Goal: Transaction & Acquisition: Book appointment/travel/reservation

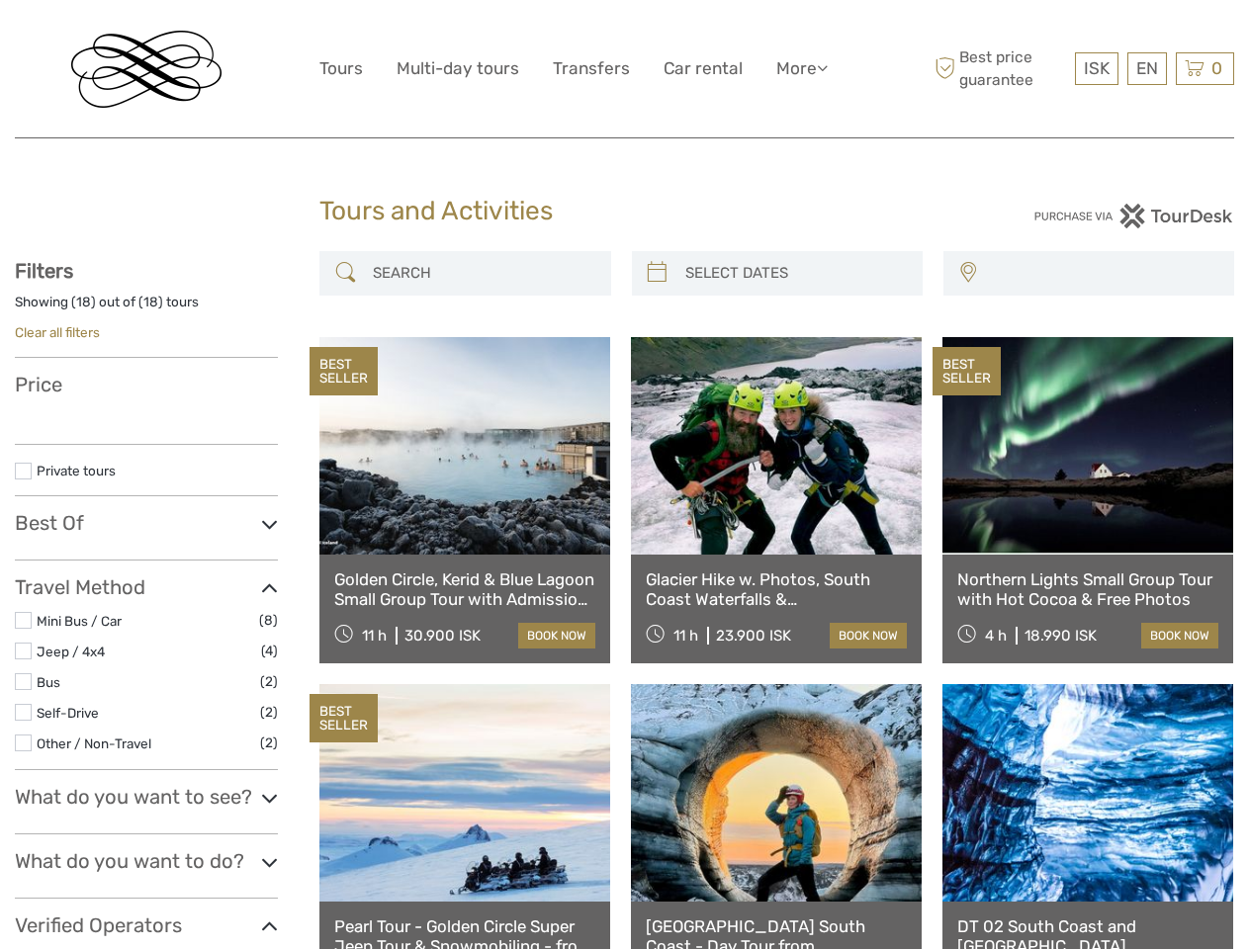
select select
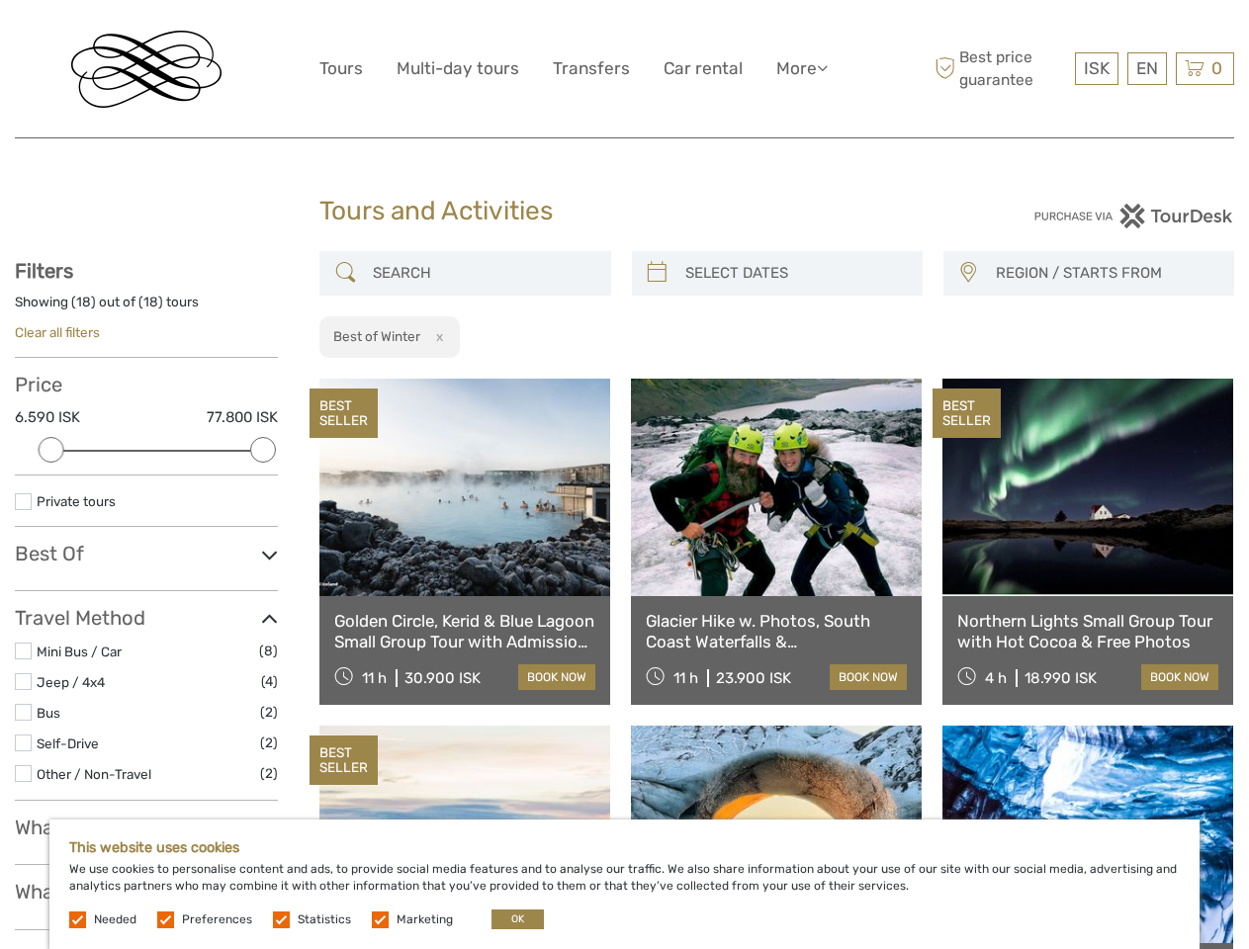
click at [800, 68] on link "More" at bounding box center [801, 68] width 51 height 29
click at [823, 67] on icon at bounding box center [822, 67] width 11 height 17
click at [1095, 68] on span "ISK" at bounding box center [1096, 68] width 26 height 20
click at [1146, 68] on div "EN English Español Deutsch" at bounding box center [1147, 68] width 40 height 33
click at [1204, 68] on div "0 Items Total 0 ISK Checkout The shopping cart is empty." at bounding box center [1204, 68] width 58 height 33
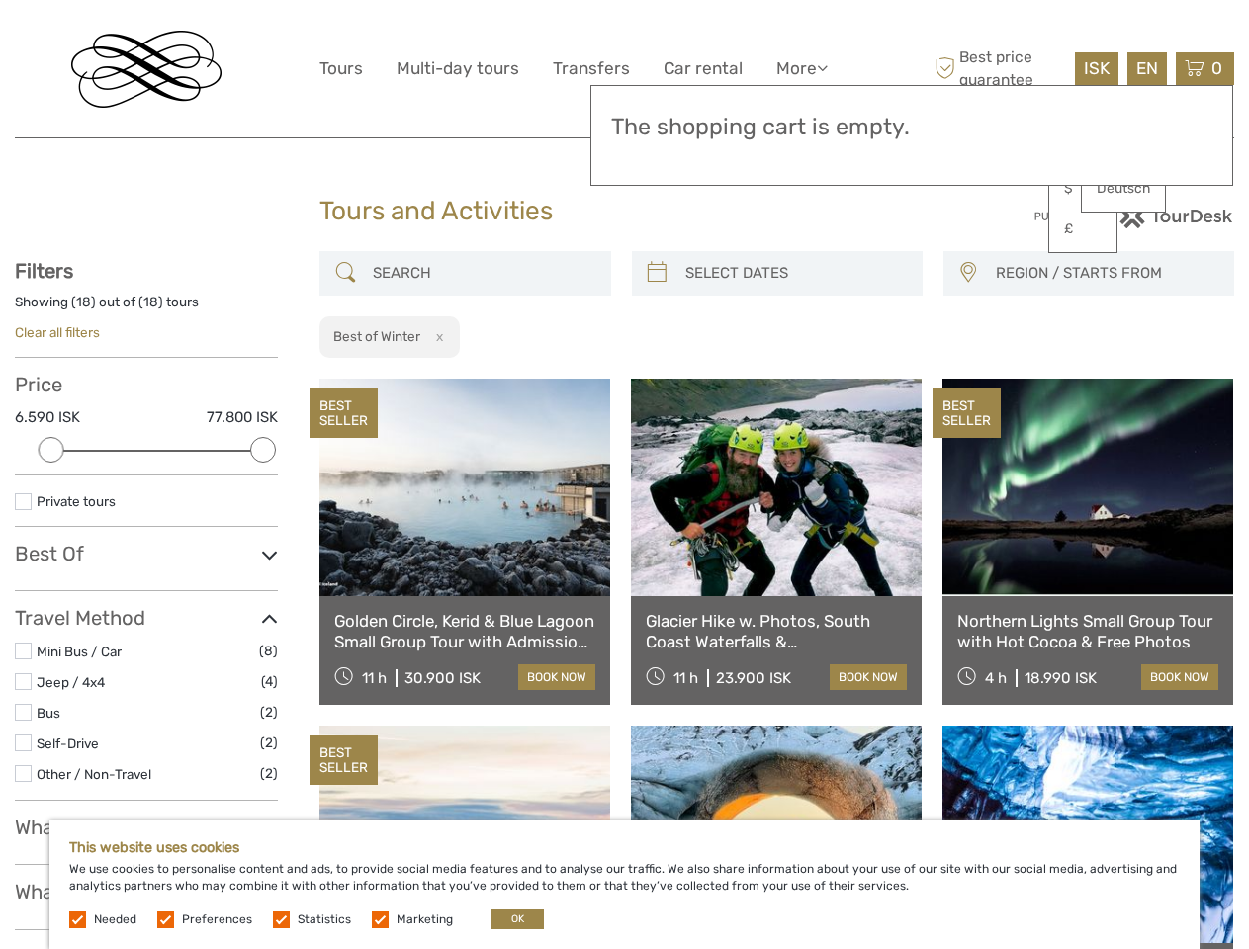
click at [51, 450] on div at bounding box center [52, 450] width 26 height 26
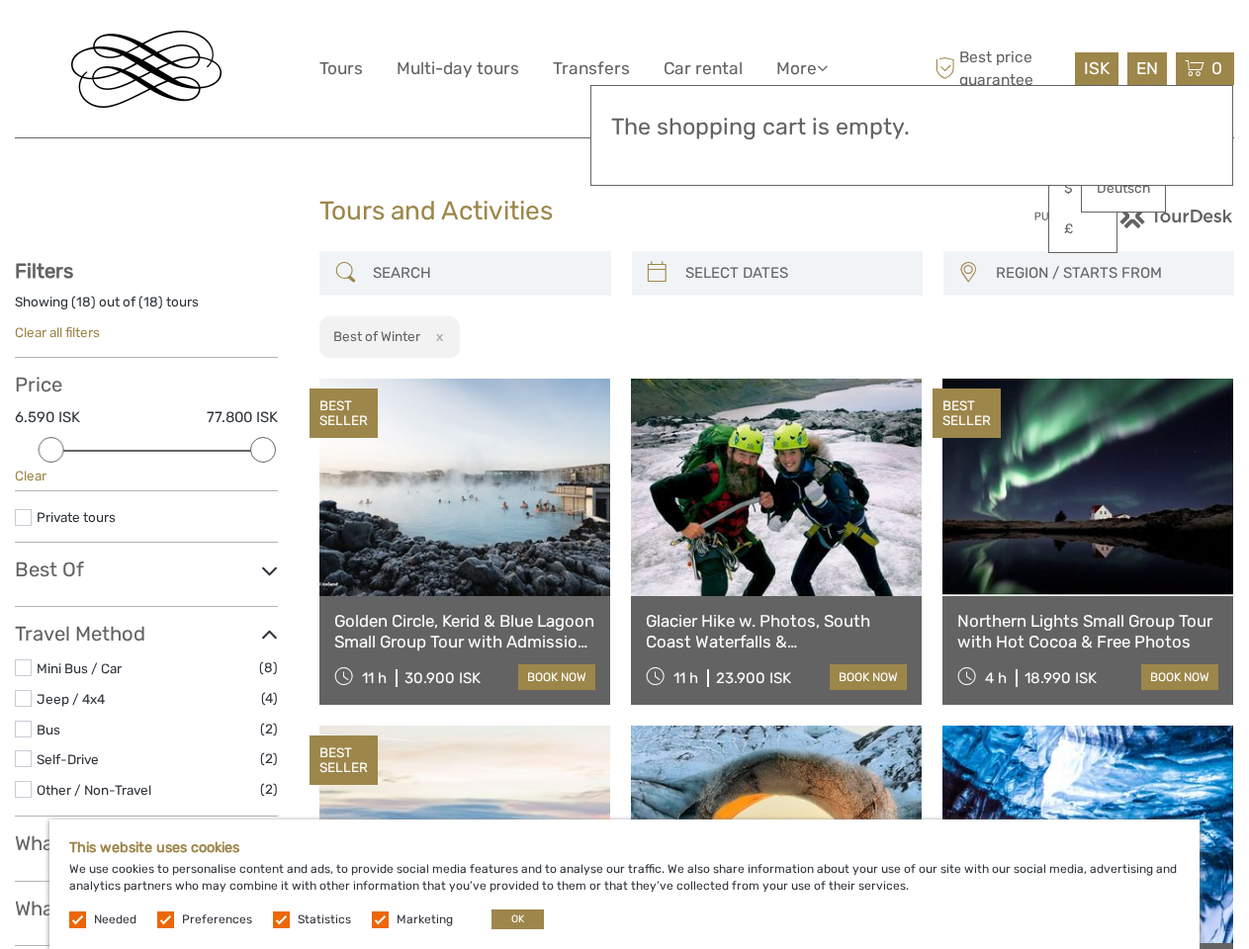
scroll to position [105, 0]
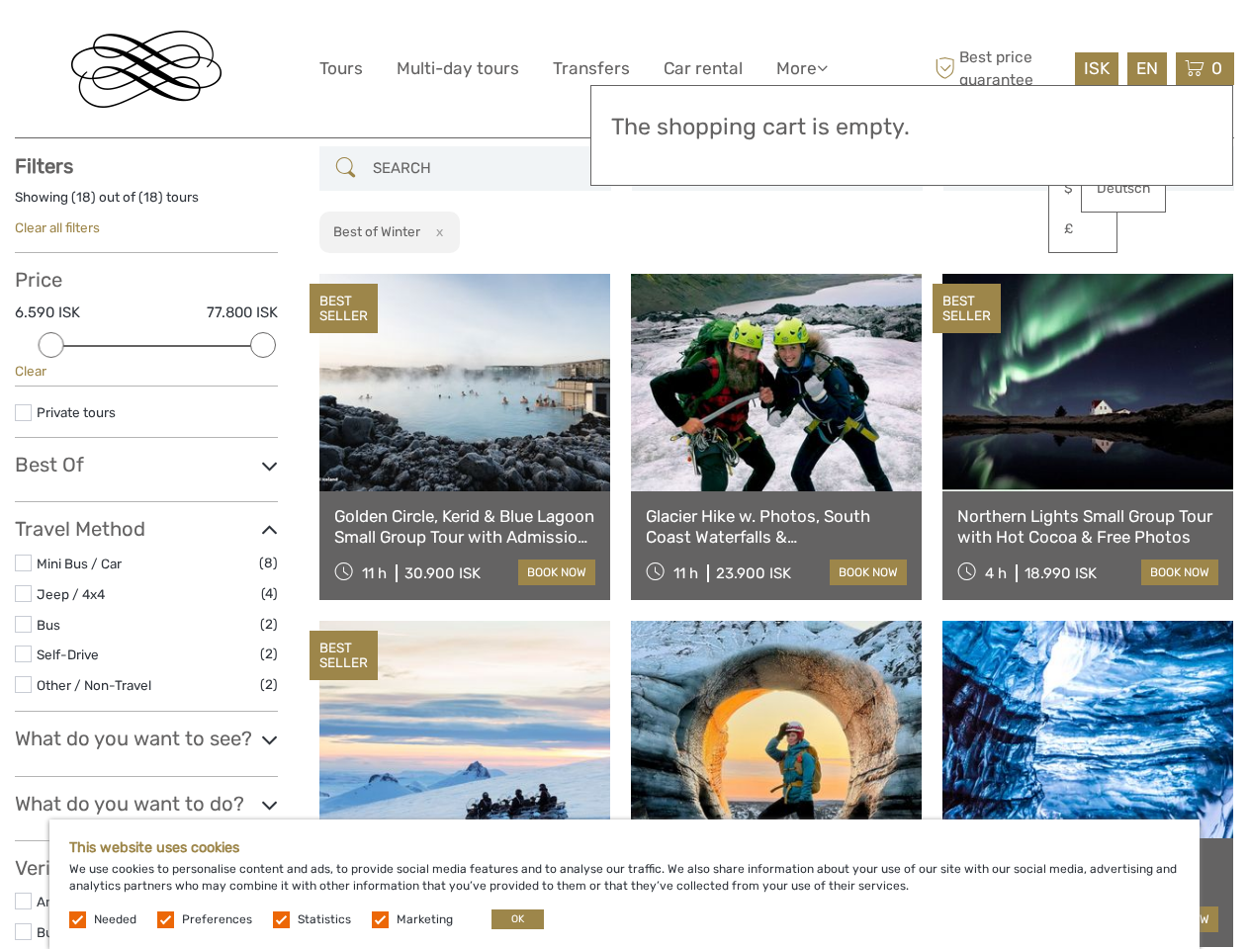
click at [263, 450] on div "Filters Showing ( 18 ) out of ( 18 ) tours Clear all filters Price 6.590 ISK 77…" at bounding box center [146, 778] width 263 height 1248
click at [656, 274] on link at bounding box center [776, 382] width 291 height 217
click at [794, 274] on link at bounding box center [776, 382] width 291 height 217
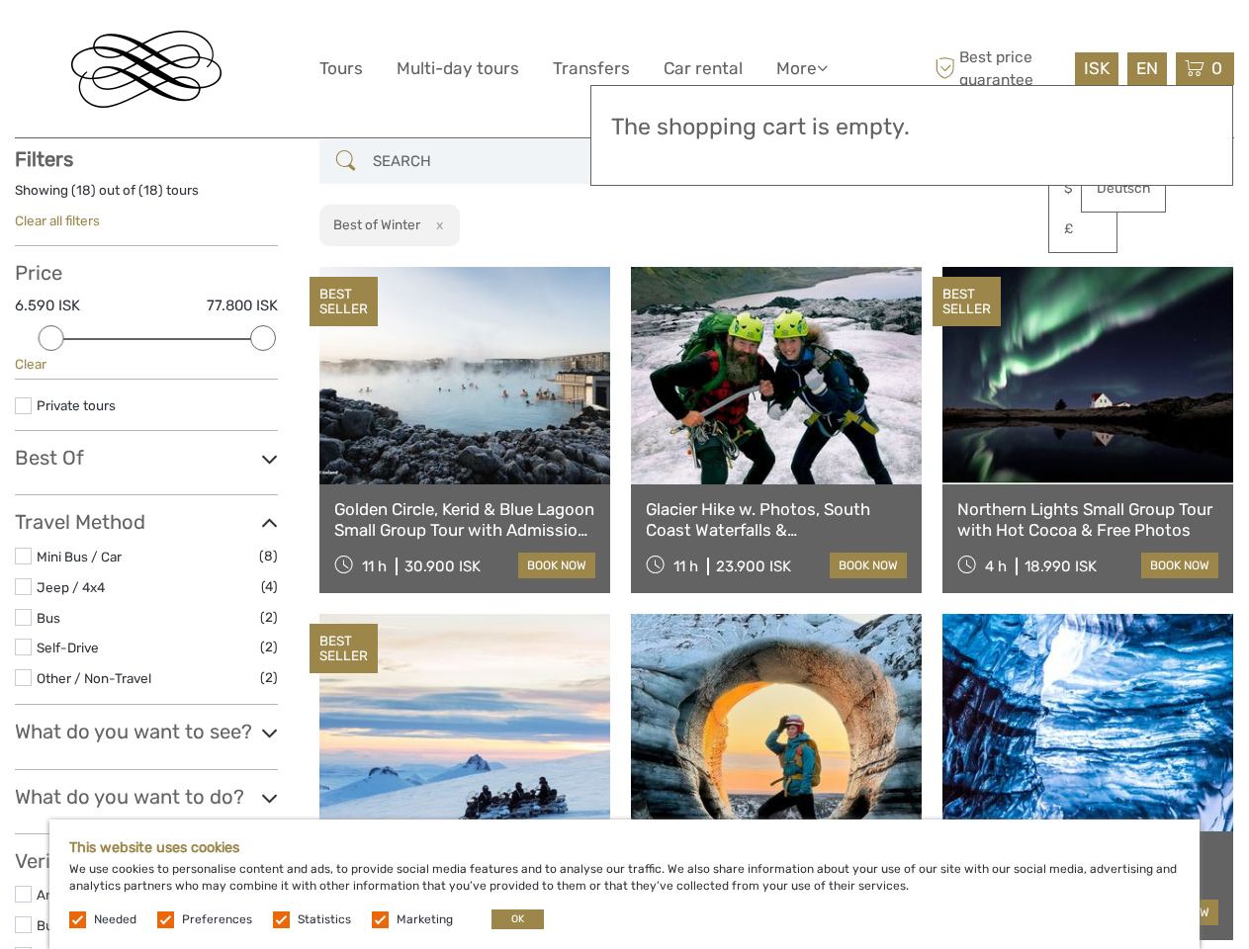
click at [967, 273] on link at bounding box center [1087, 375] width 291 height 217
